Goal: Task Accomplishment & Management: Manage account settings

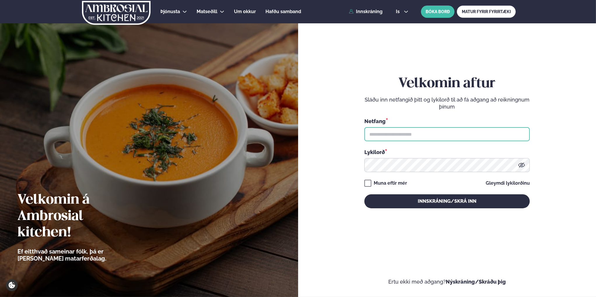
click at [411, 132] on input "text" at bounding box center [446, 134] width 165 height 14
type input "**********"
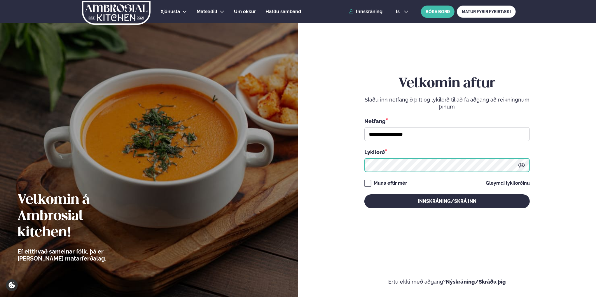
click at [364, 194] on button "Innskráning/Skrá inn" at bounding box center [446, 201] width 165 height 14
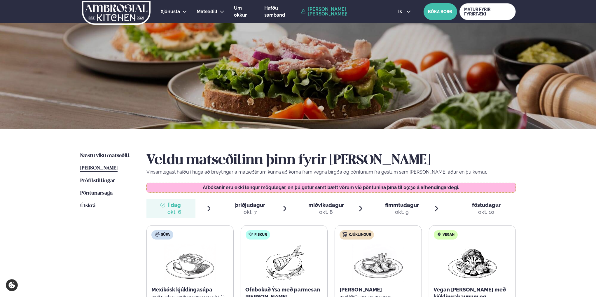
scroll to position [117, 0]
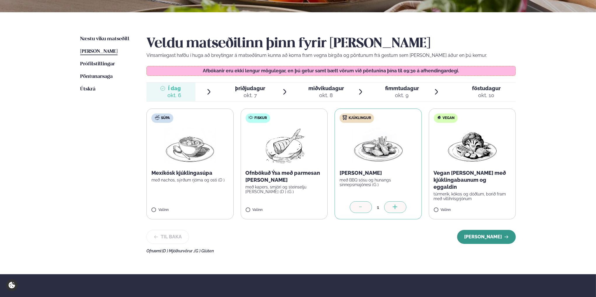
click at [484, 240] on button "[PERSON_NAME]" at bounding box center [486, 237] width 59 height 14
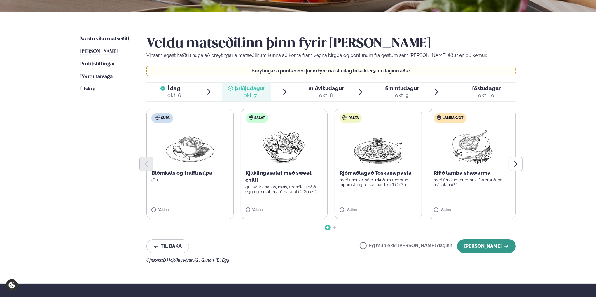
click at [486, 247] on button "[PERSON_NAME]" at bounding box center [486, 246] width 59 height 14
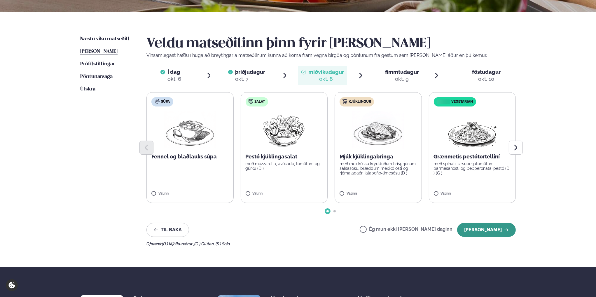
click at [509, 229] on button "[PERSON_NAME]" at bounding box center [486, 230] width 59 height 14
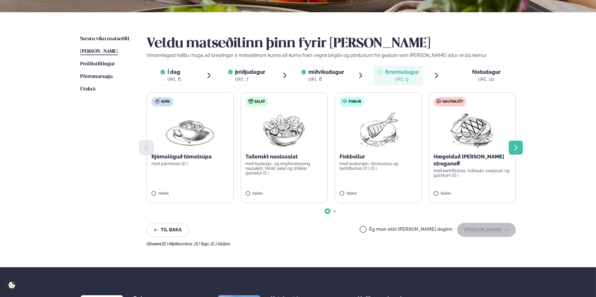
click at [520, 147] on button "Next slide" at bounding box center [516, 148] width 14 height 14
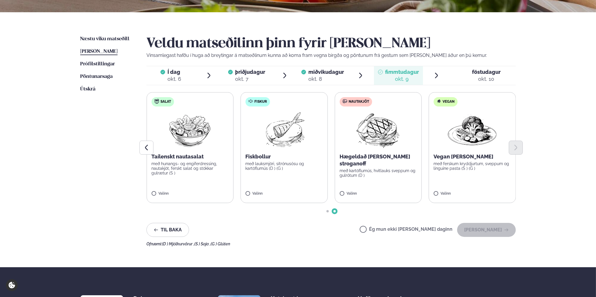
click at [478, 73] on span "föstudagur" at bounding box center [486, 72] width 29 height 6
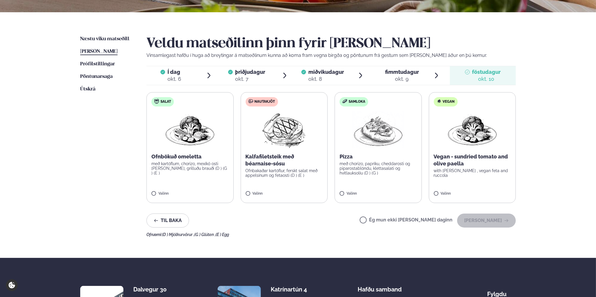
click at [400, 73] on span "fimmtudagur" at bounding box center [402, 72] width 34 height 6
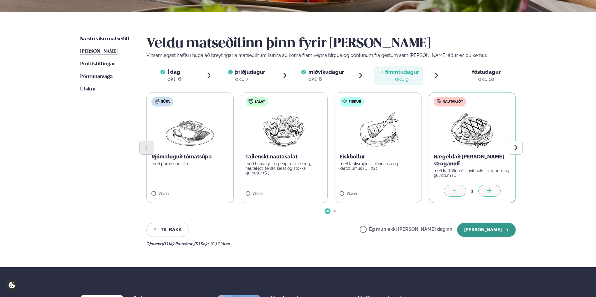
click at [491, 230] on button "[PERSON_NAME]" at bounding box center [486, 230] width 59 height 14
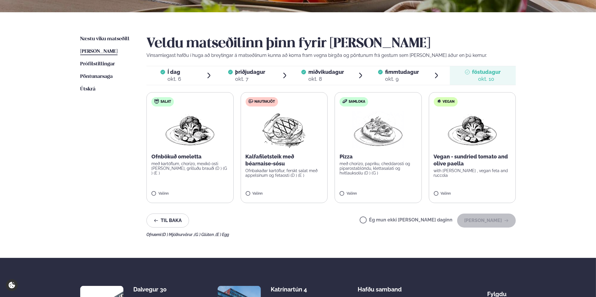
click at [384, 218] on label "Ég mun ekki [PERSON_NAME] daginn" at bounding box center [406, 221] width 93 height 6
drag, startPoint x: 496, startPoint y: 219, endPoint x: 499, endPoint y: 218, distance: 3.0
click at [497, 219] on button "[PERSON_NAME]" at bounding box center [486, 221] width 59 height 14
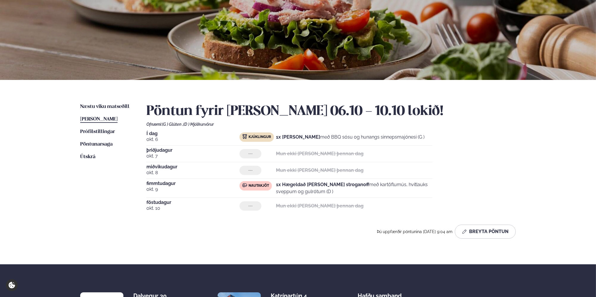
scroll to position [0, 0]
